Goal: Transaction & Acquisition: Purchase product/service

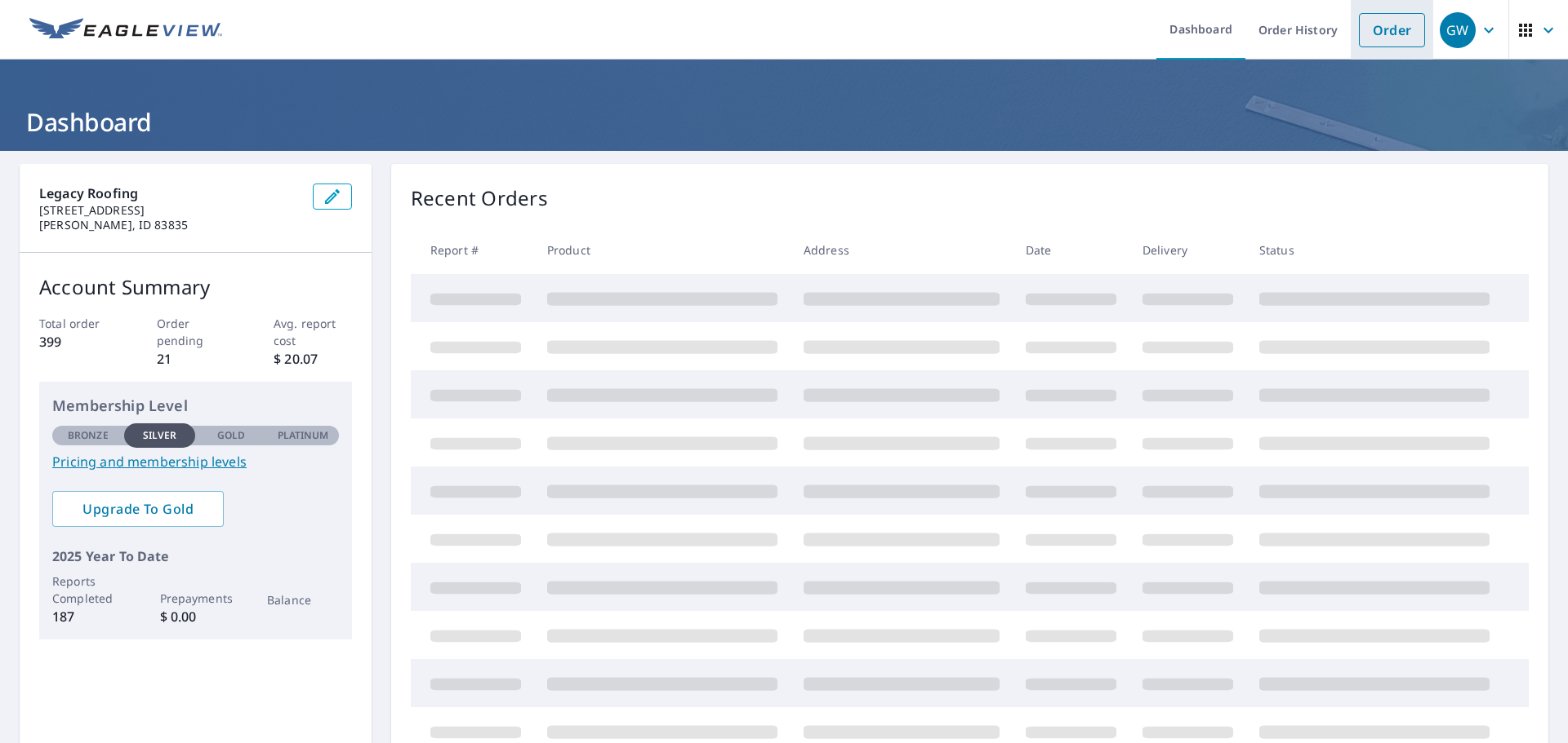
click at [1360, 37] on link "Order" at bounding box center [1392, 30] width 66 height 35
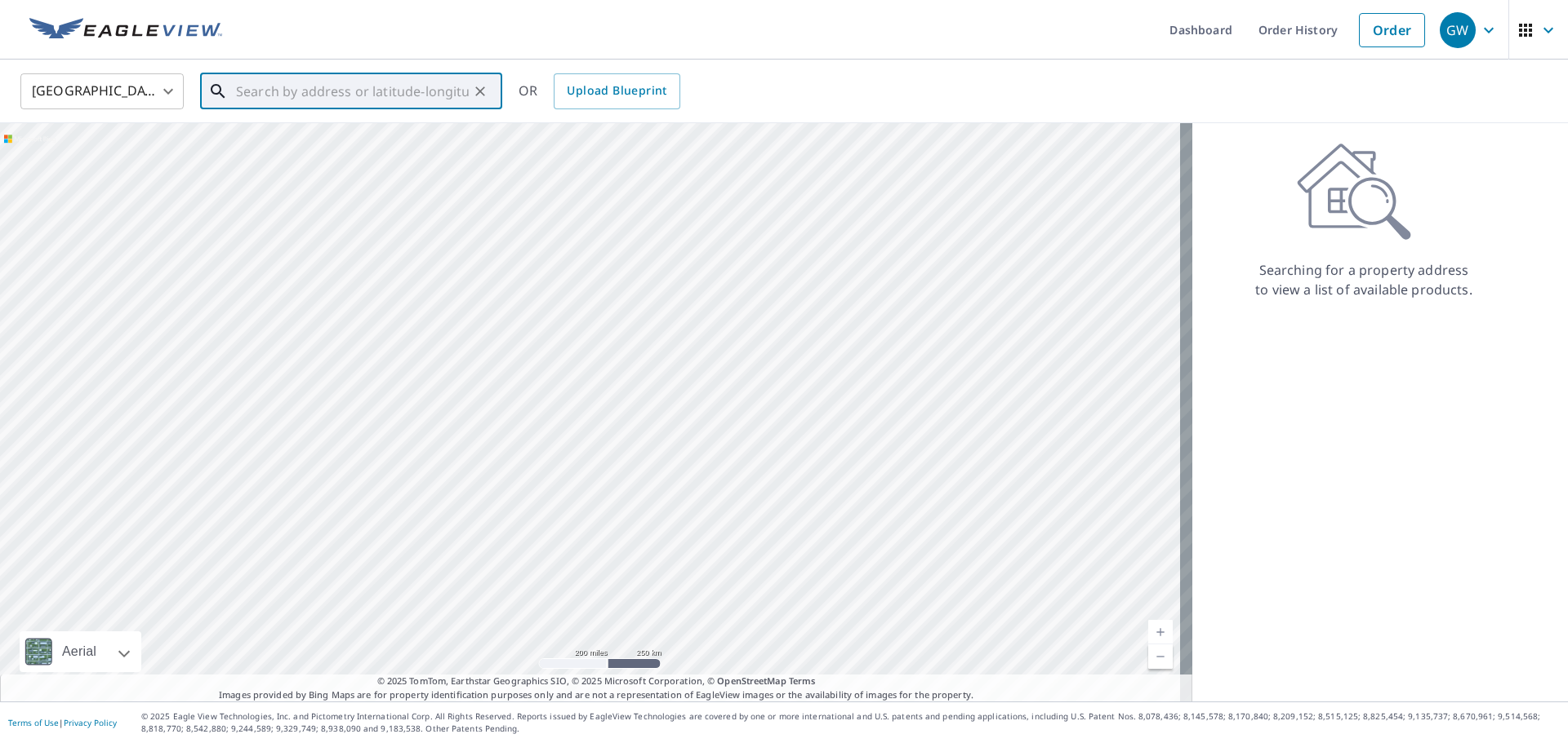
click at [273, 83] on input "text" at bounding box center [353, 91] width 233 height 46
click at [354, 158] on p "[PERSON_NAME], WA 99027" at bounding box center [361, 156] width 257 height 16
type input "[STREET_ADDRESS][PERSON_NAME][PERSON_NAME]"
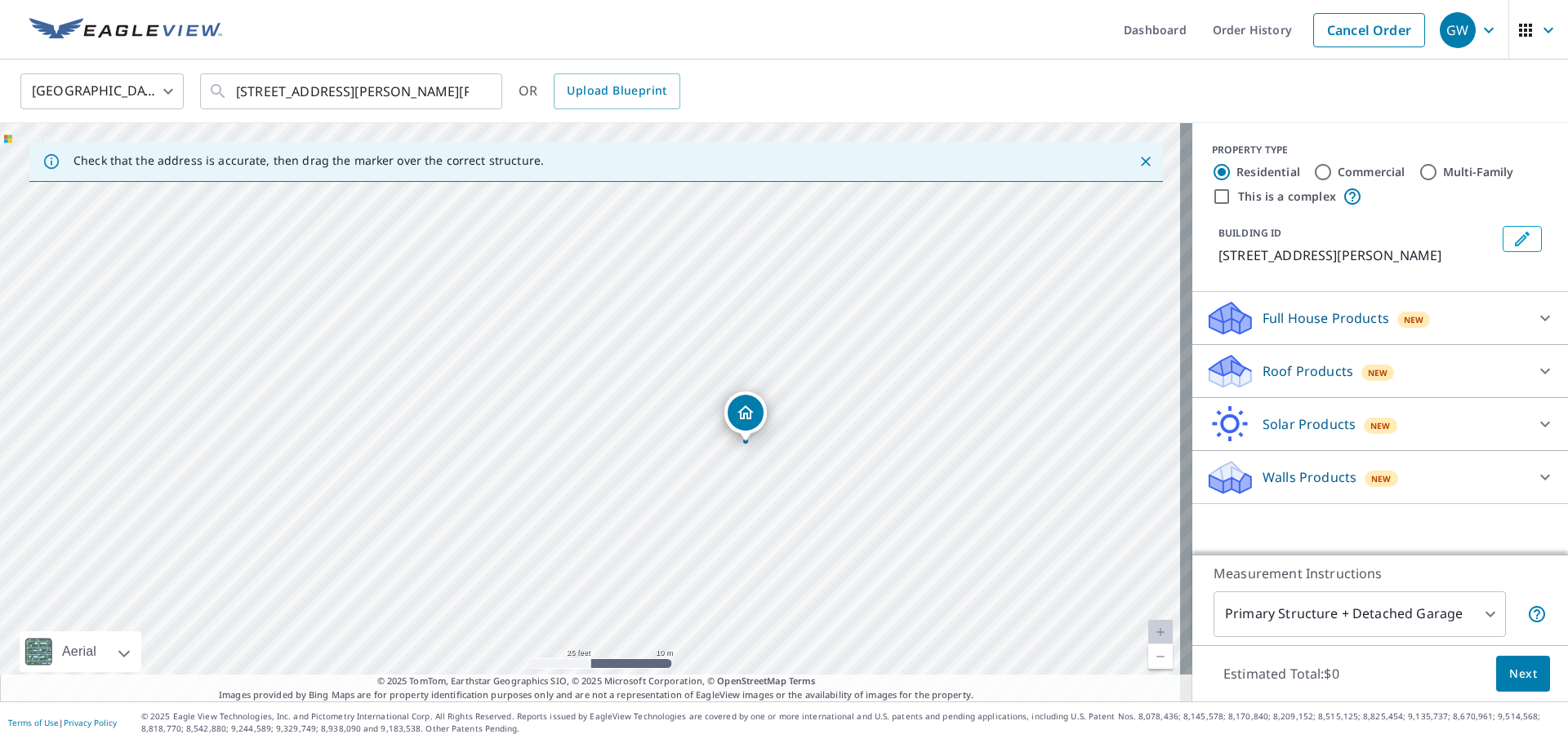
drag, startPoint x: 903, startPoint y: 381, endPoint x: 593, endPoint y: 484, distance: 326.7
click at [593, 484] on div "[STREET_ADDRESS][PERSON_NAME][PERSON_NAME]" at bounding box center [596, 412] width 1192 height 579
click at [686, 471] on div "[STREET_ADDRESS][PERSON_NAME][PERSON_NAME]" at bounding box center [596, 412] width 1192 height 579
click at [1417, 382] on div "Roof Products New" at bounding box center [1365, 371] width 320 height 38
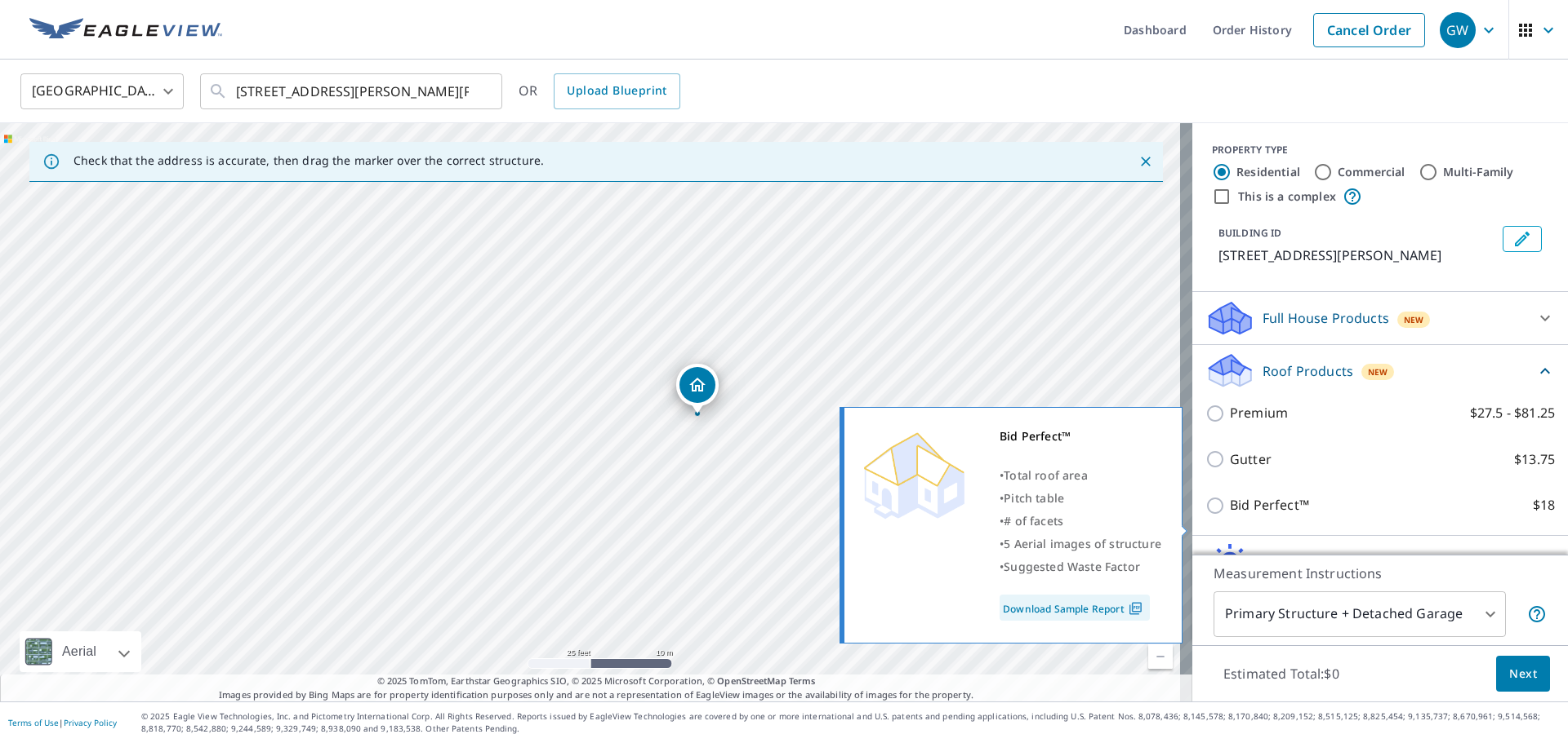
click at [1206, 515] on input "Bid Perfect™ $18" at bounding box center [1217, 505] width 24 height 19
checkbox input "true"
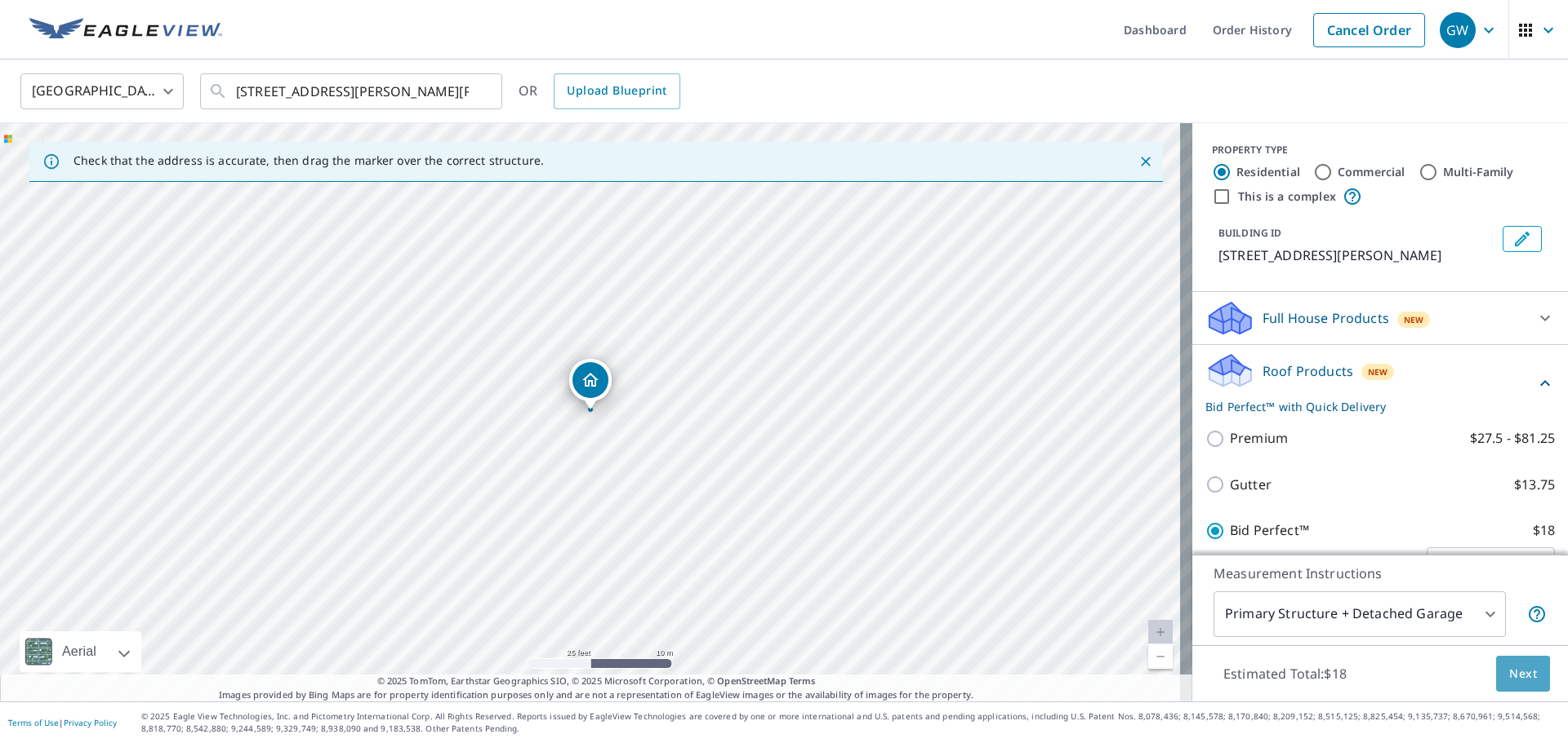
click at [1526, 681] on button "Next" at bounding box center [1522, 675] width 54 height 37
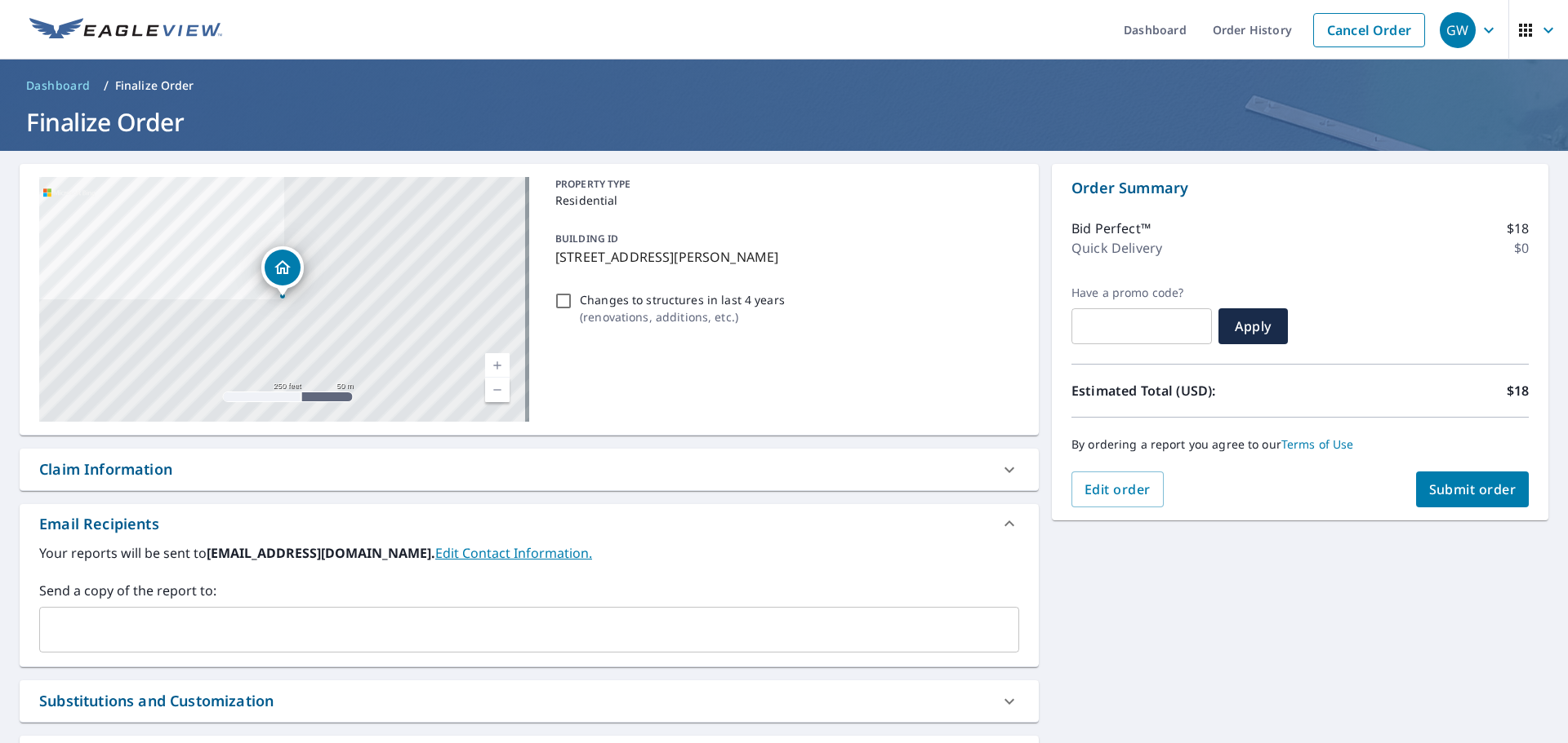
click at [139, 620] on input "text" at bounding box center [516, 630] width 941 height 31
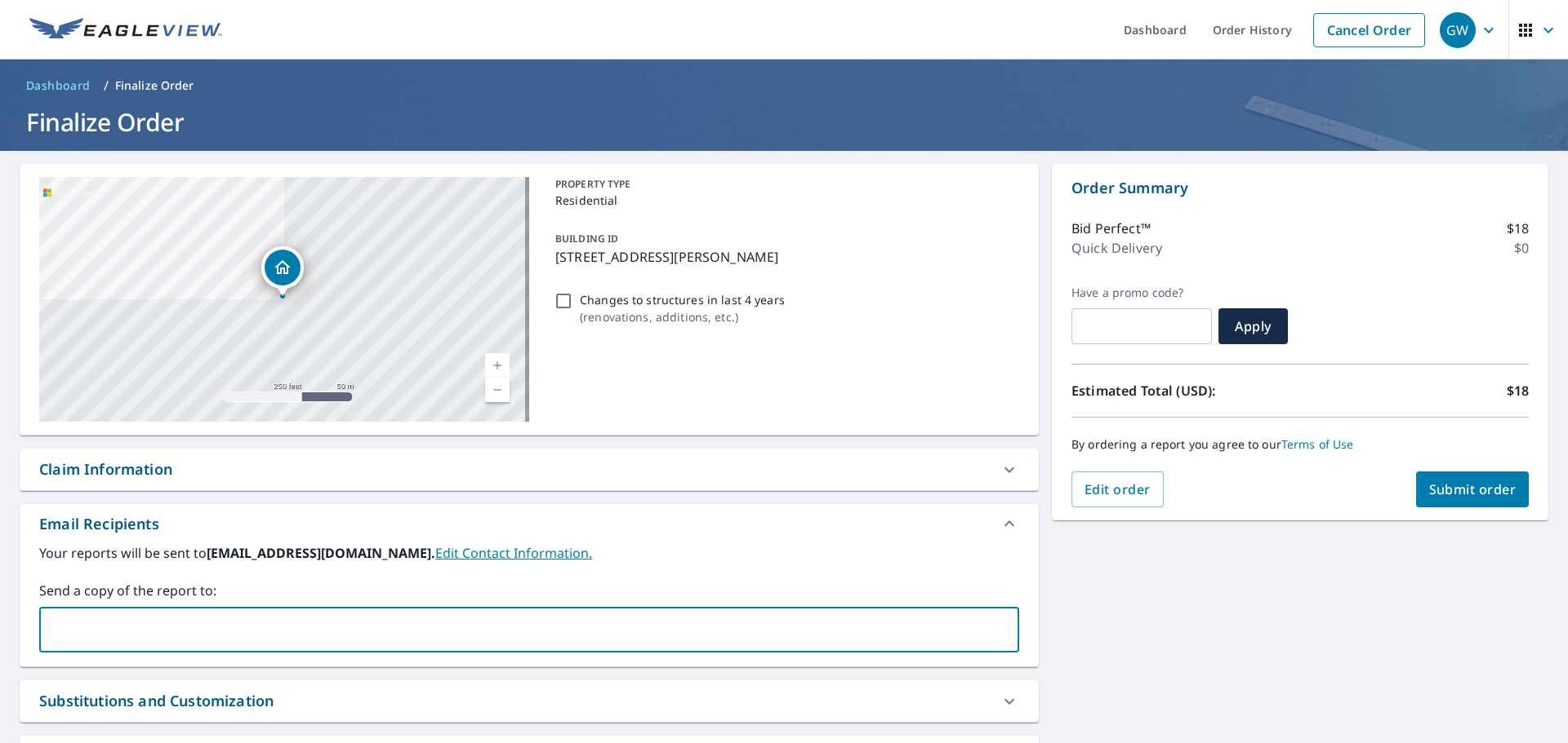
type input "[EMAIL_ADDRESS][DOMAIN_NAME]"
type input "[PERSON_NAME][EMAIL_ADDRESS][DOMAIN_NAME]"
click at [1461, 494] on span "Submit order" at bounding box center [1473, 489] width 88 height 18
